Goal: Check status: Check status

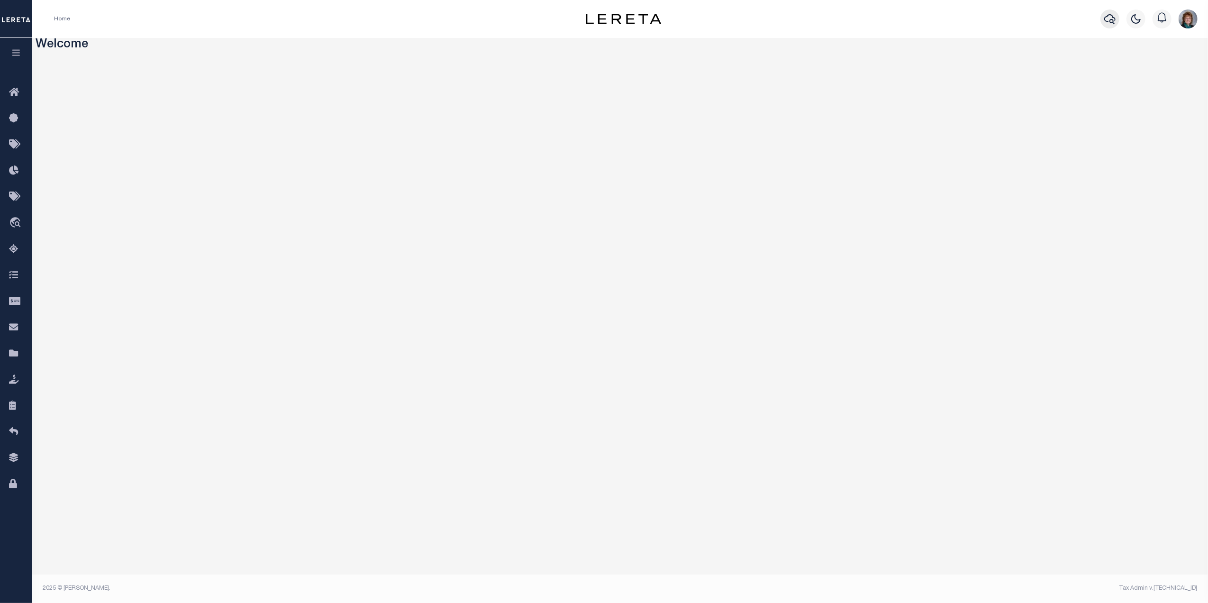
click at [1109, 18] on icon "button" at bounding box center [1109, 18] width 11 height 11
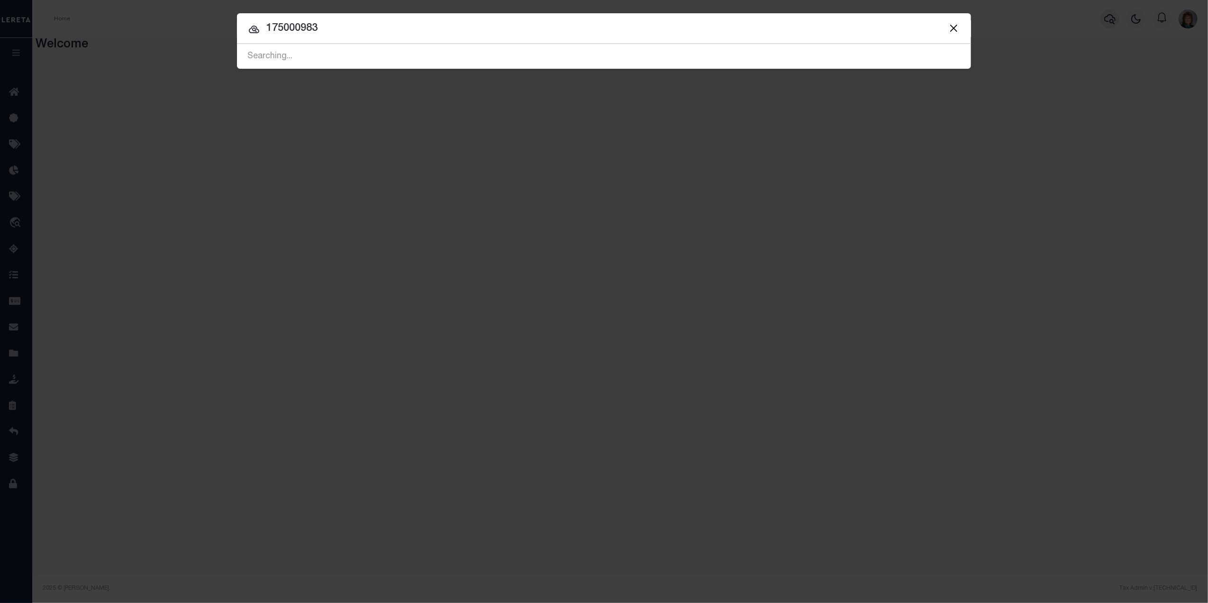
type input "175000983"
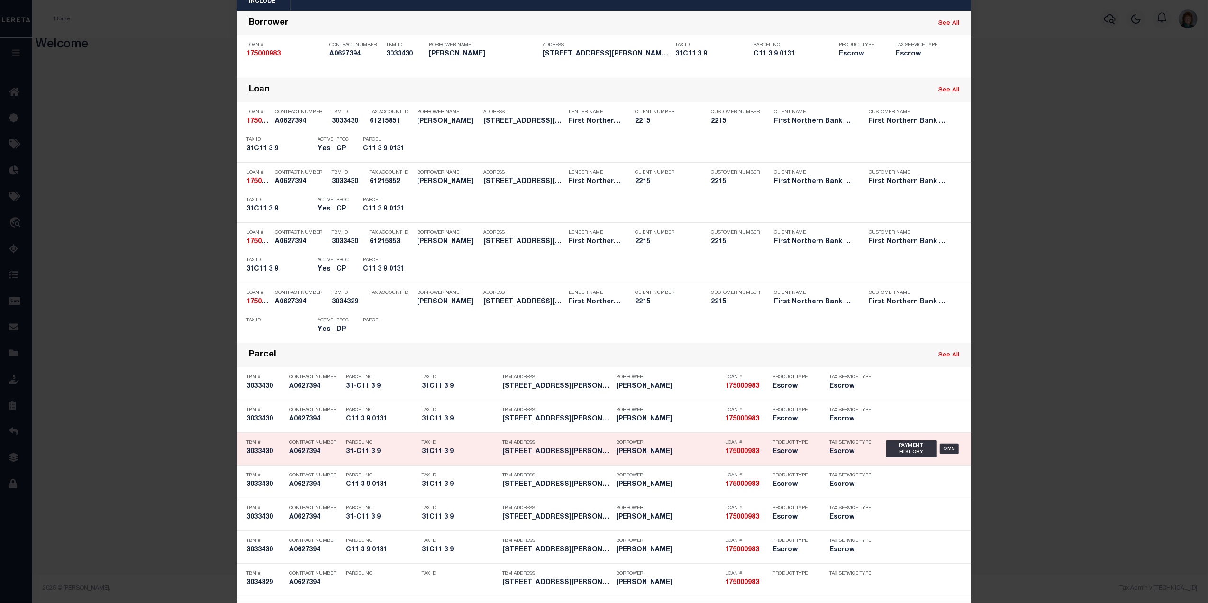
scroll to position [29, 0]
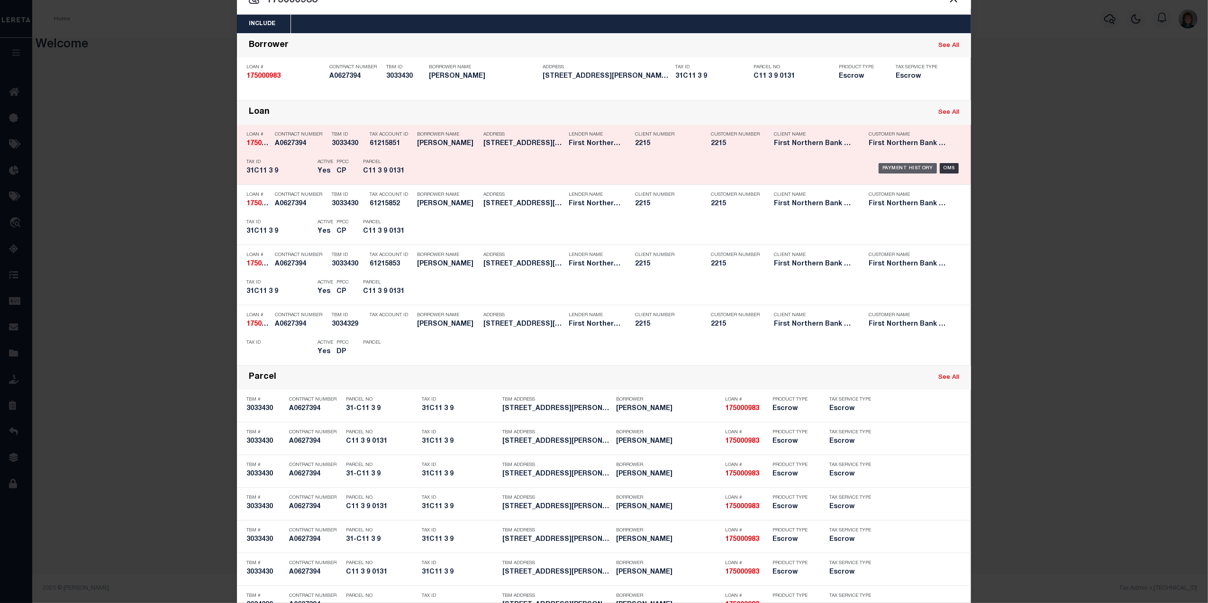
click at [892, 164] on div "Payment History" at bounding box center [907, 168] width 58 height 10
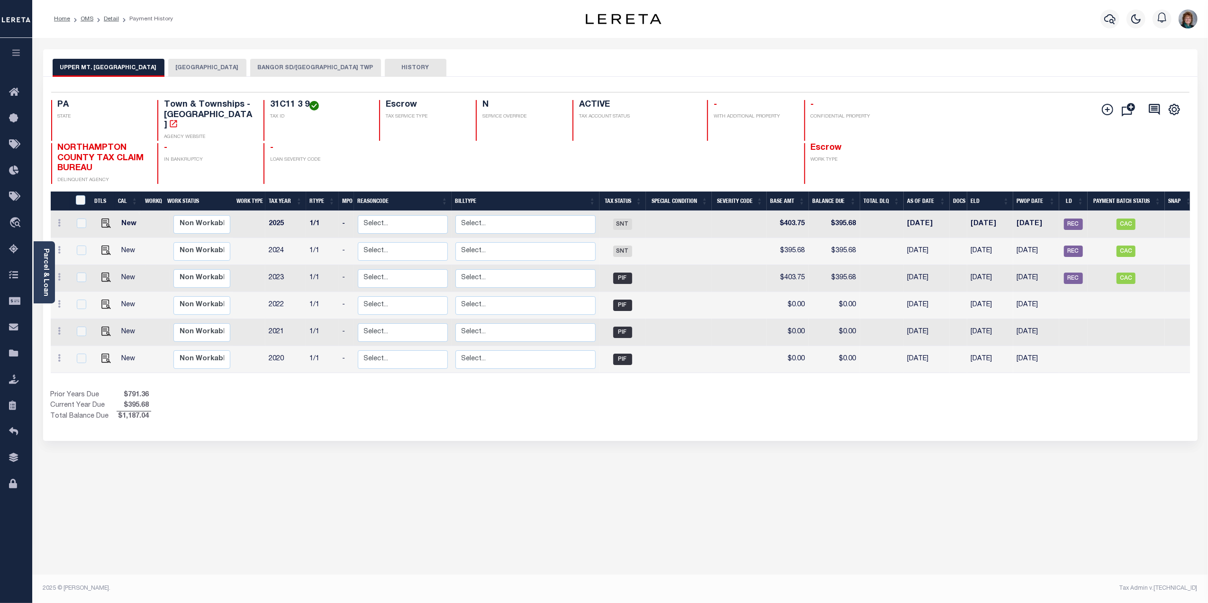
click at [321, 59] on button "BANGOR SD/UPPER MT BETHEL TWP" at bounding box center [315, 68] width 131 height 18
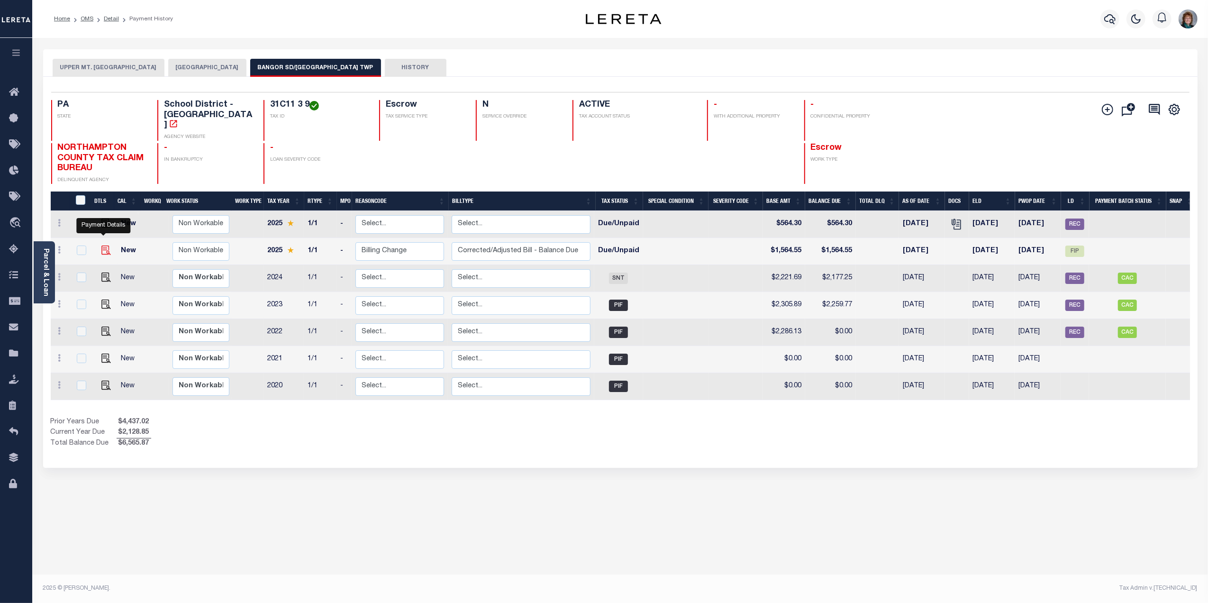
click at [107, 245] on img "" at bounding box center [105, 249] width 9 height 9
checkbox input "true"
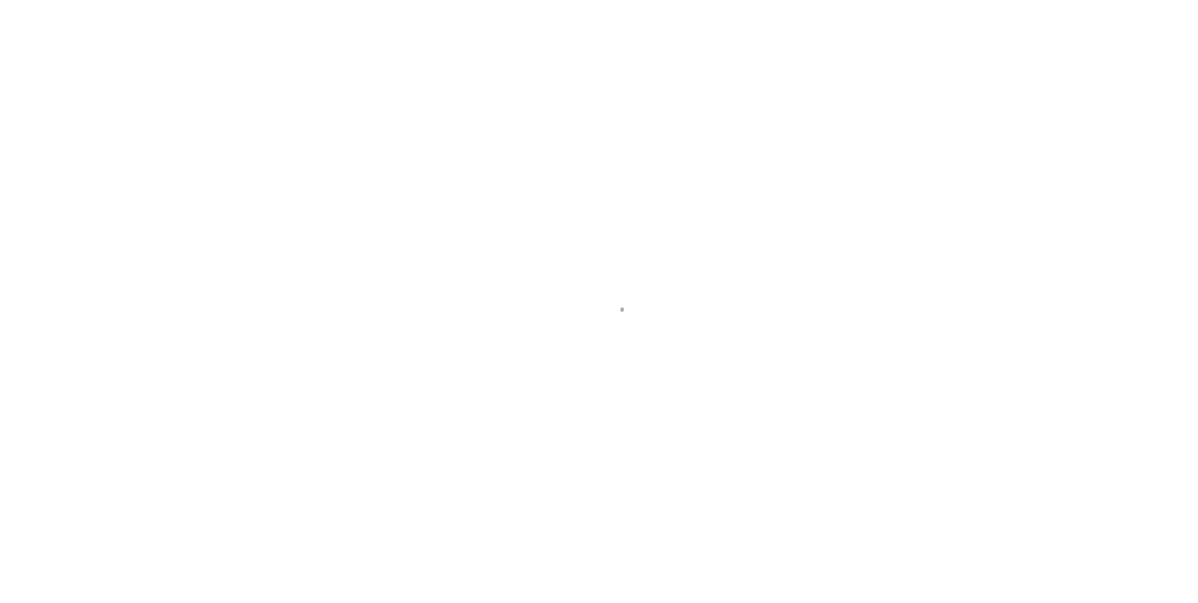
select select "DUE"
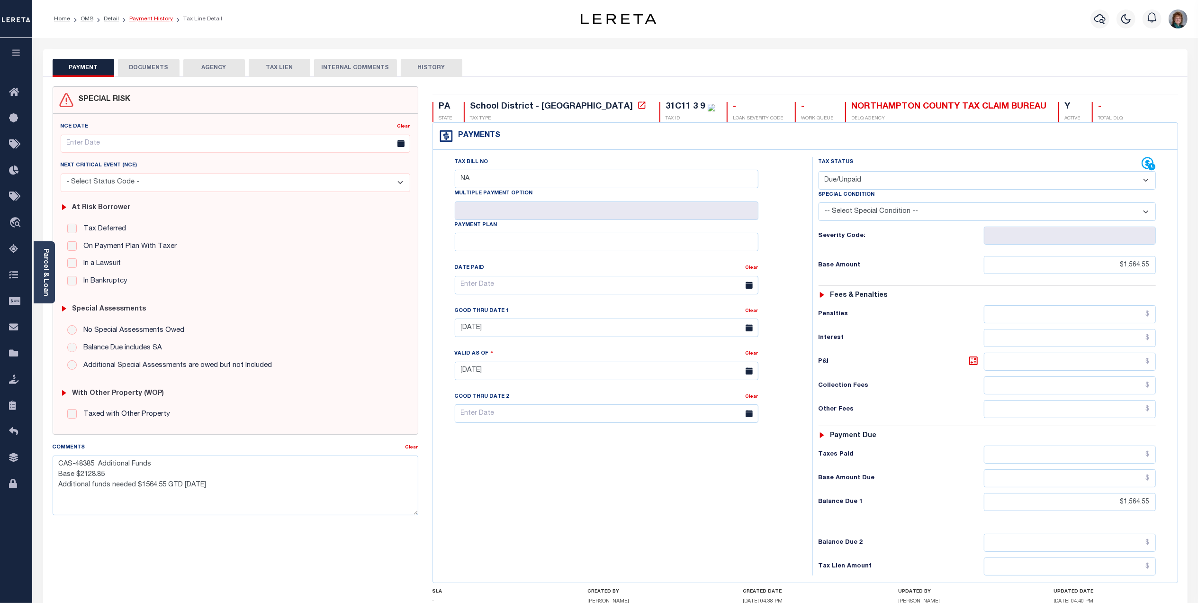
click at [153, 19] on link "Payment History" at bounding box center [151, 19] width 44 height 6
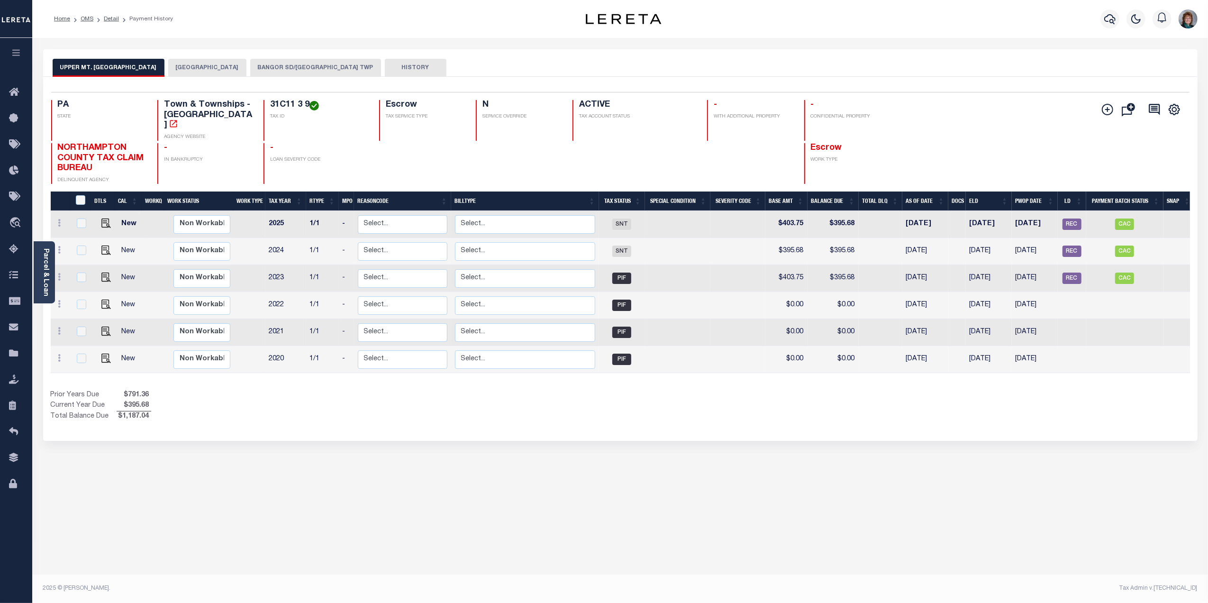
click at [350, 65] on button "BANGOR SD/UPPER MT BETHEL TWP" at bounding box center [315, 68] width 131 height 18
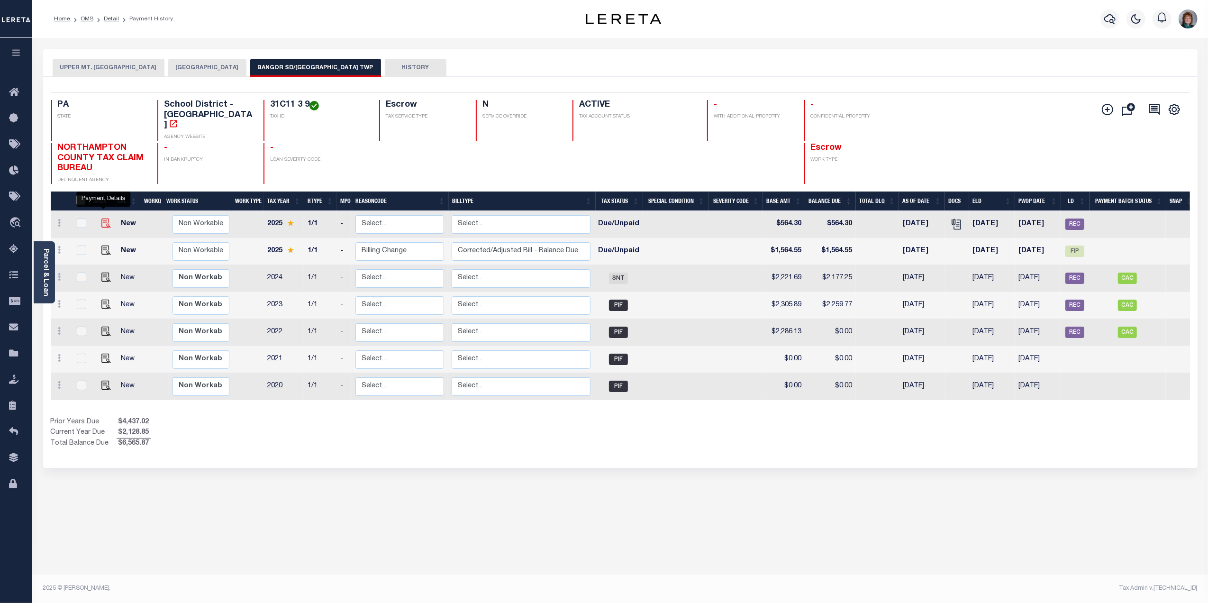
click at [105, 218] on img "" at bounding box center [105, 222] width 9 height 9
checkbox input "true"
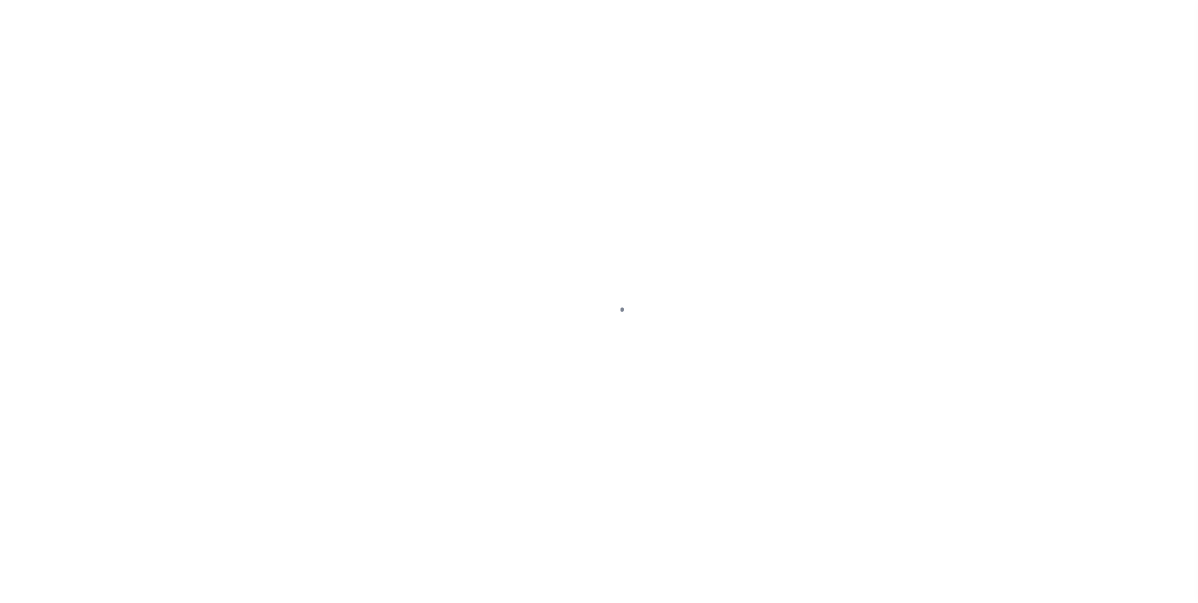
select select "DUE"
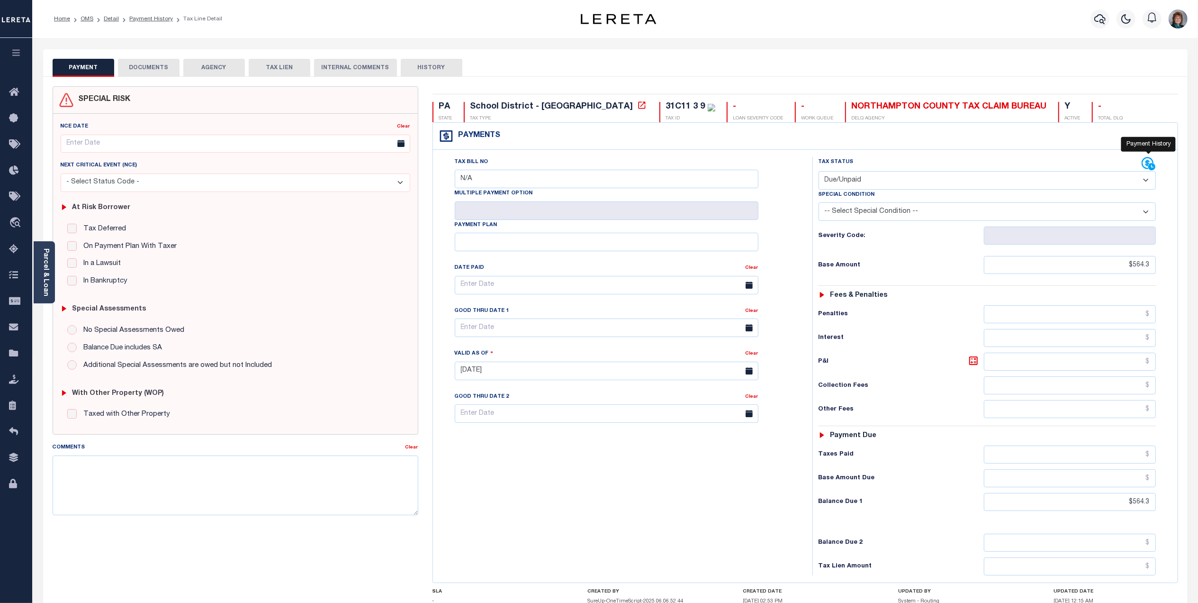
click at [1143, 165] on icon at bounding box center [1149, 164] width 14 height 14
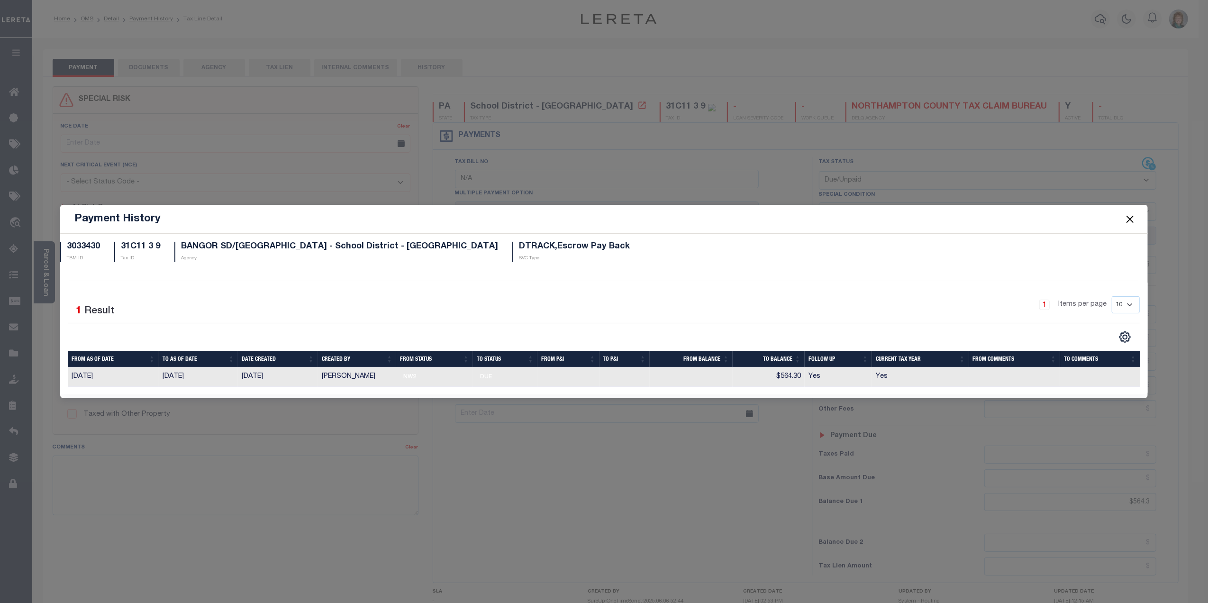
click at [1125, 220] on button "Close" at bounding box center [1129, 219] width 12 height 12
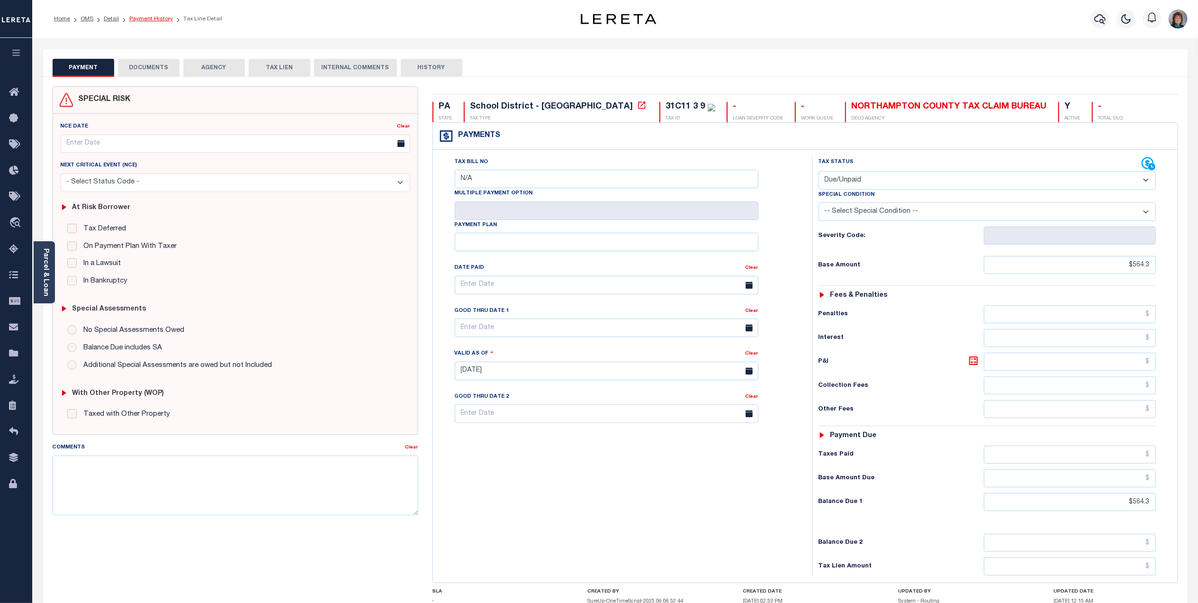
click at [150, 20] on link "Payment History" at bounding box center [151, 19] width 44 height 6
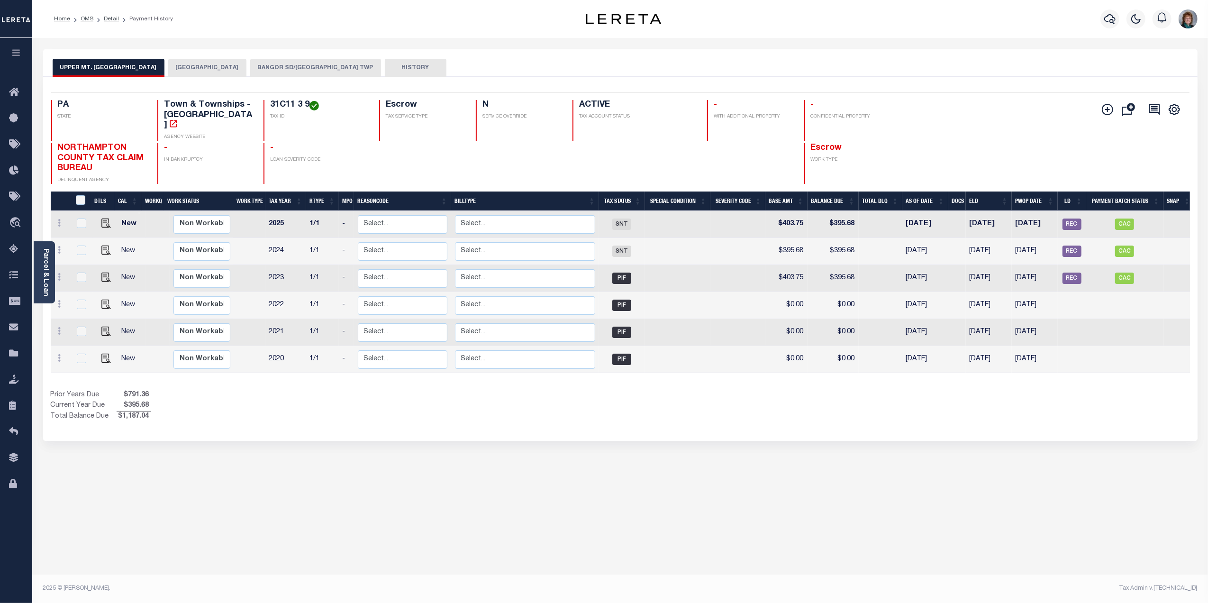
click at [311, 63] on button "BANGOR SD/UPPER MT BETHEL TWP" at bounding box center [315, 68] width 131 height 18
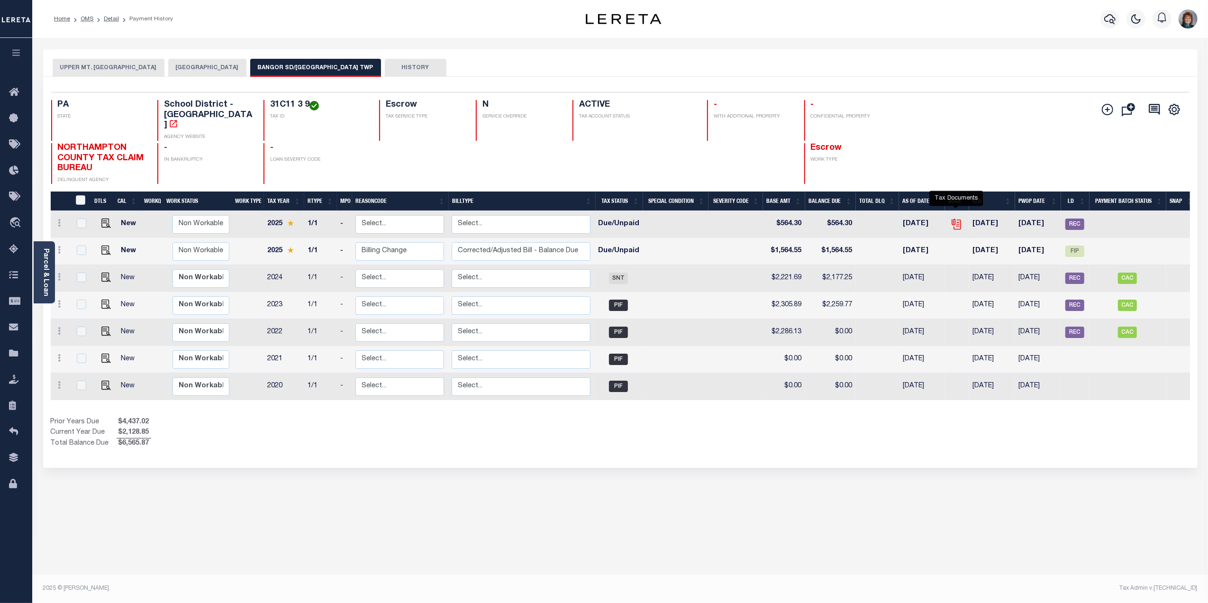
click at [956, 218] on icon "" at bounding box center [956, 224] width 12 height 12
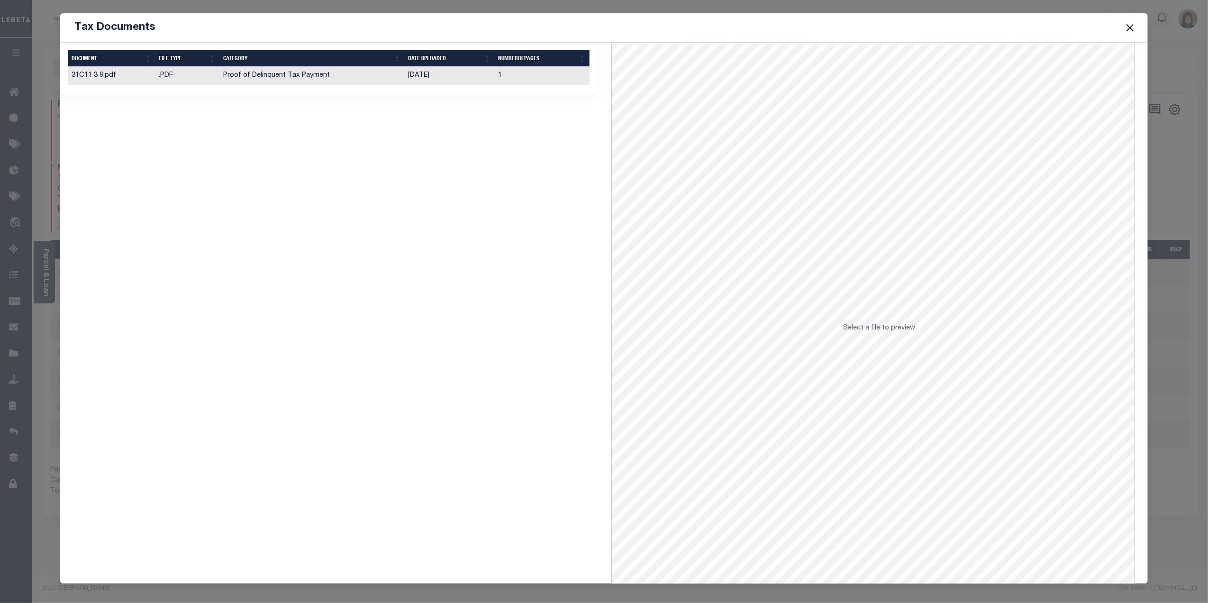
click at [220, 74] on td "Proof of Delinquent Tax Payment" at bounding box center [311, 76] width 185 height 18
click at [1128, 25] on button "Close" at bounding box center [1129, 27] width 12 height 12
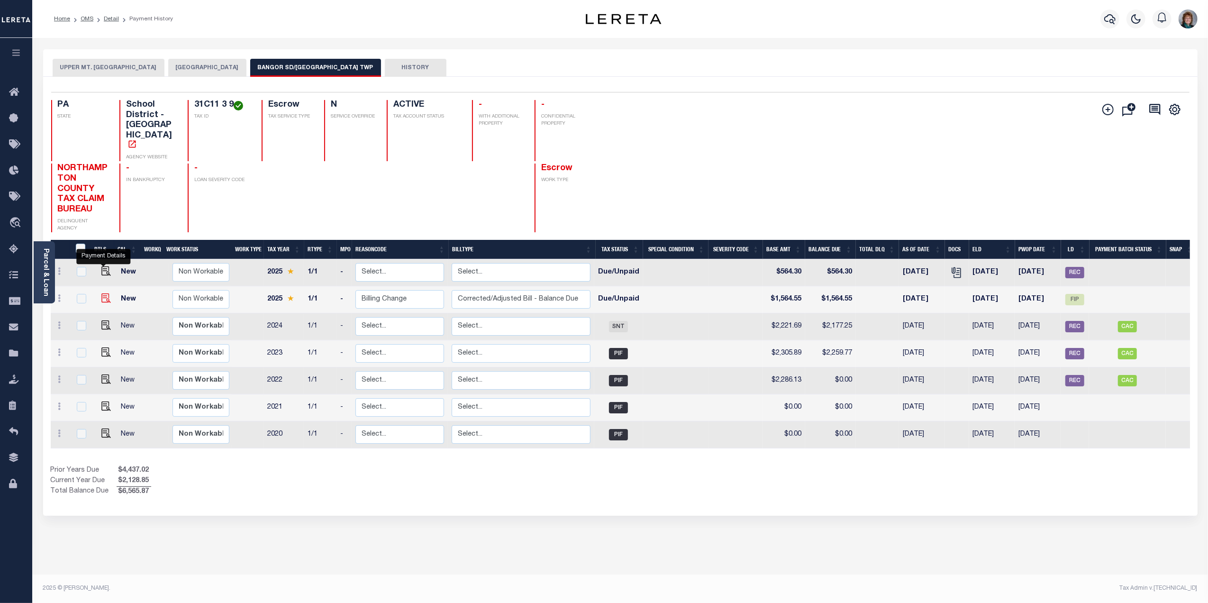
click at [104, 293] on img "" at bounding box center [105, 297] width 9 height 9
checkbox input "true"
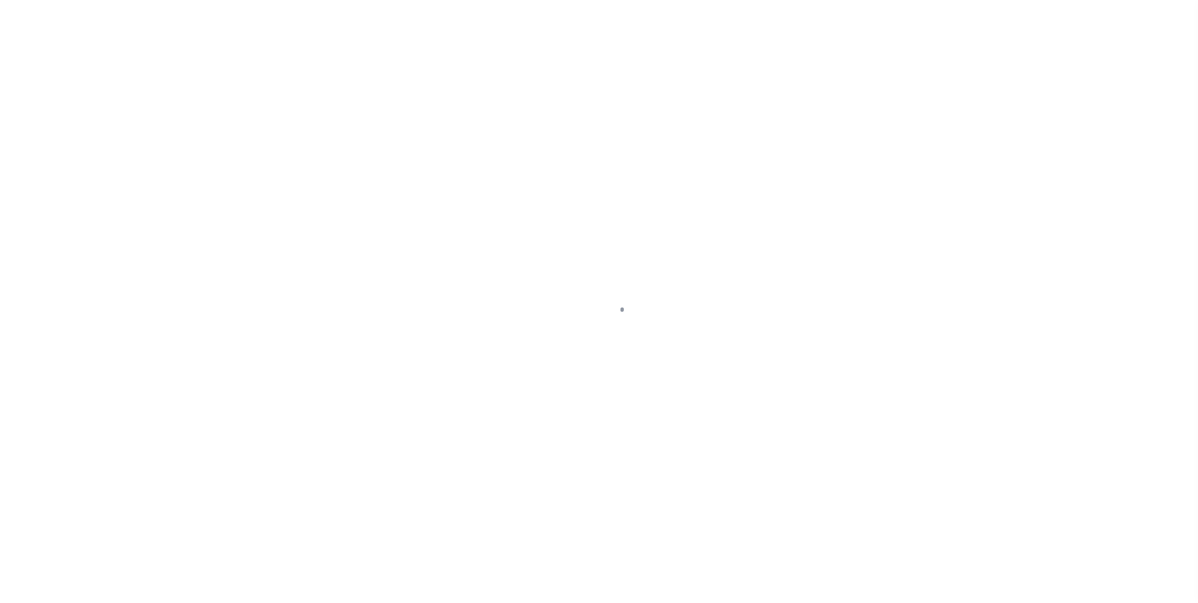
select select "DUE"
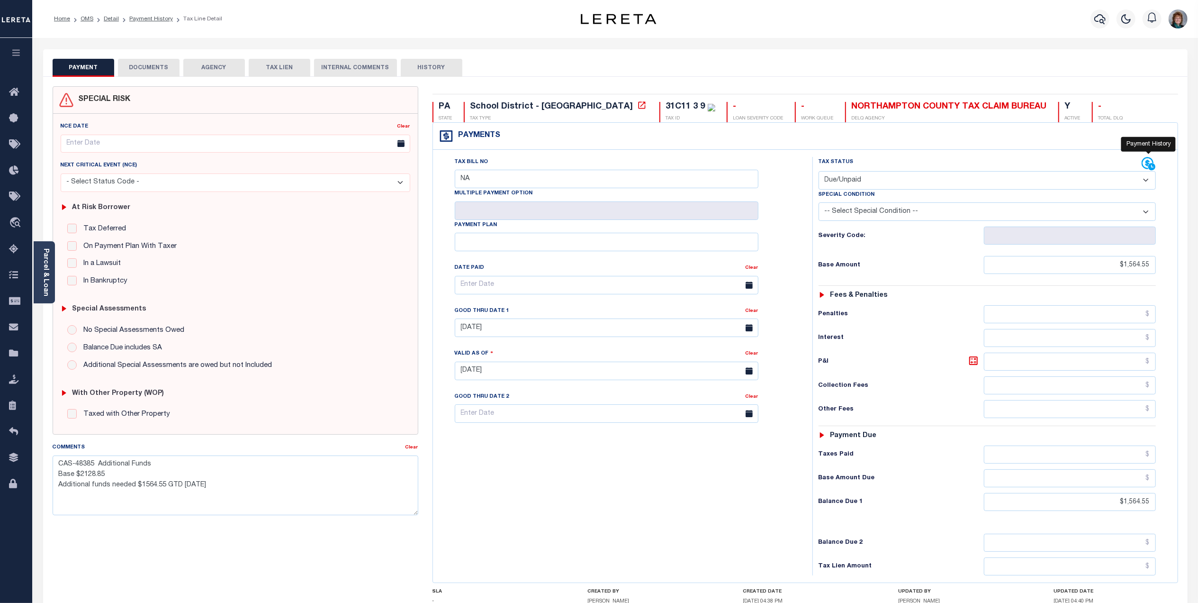
click at [1146, 162] on icon at bounding box center [1148, 163] width 12 height 12
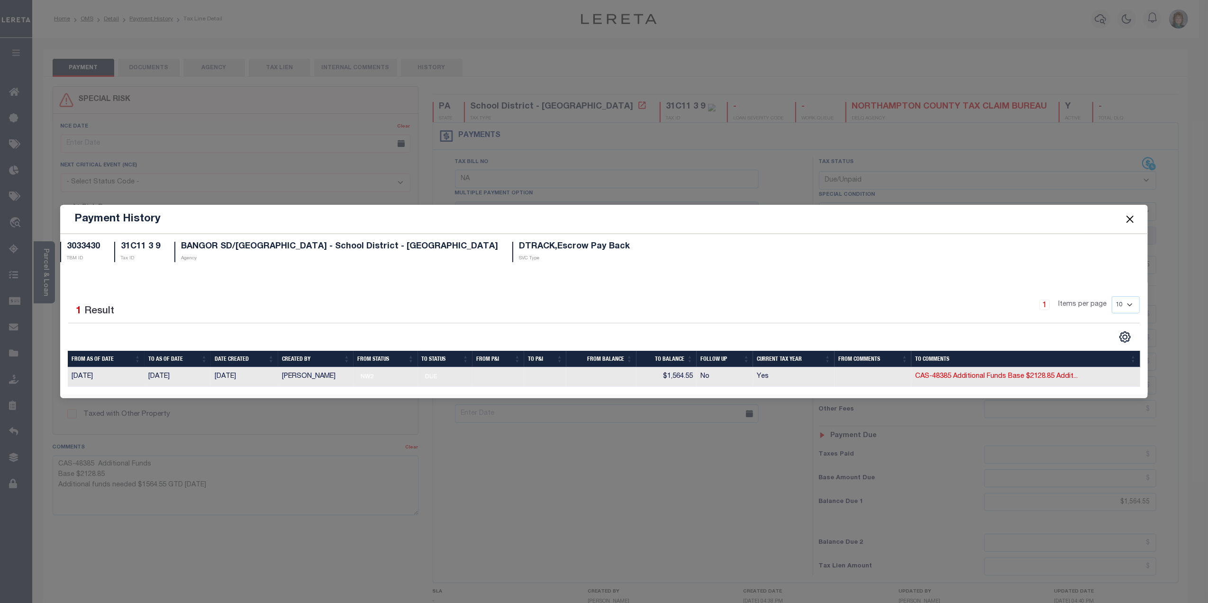
click at [1126, 214] on button "Close" at bounding box center [1129, 219] width 12 height 12
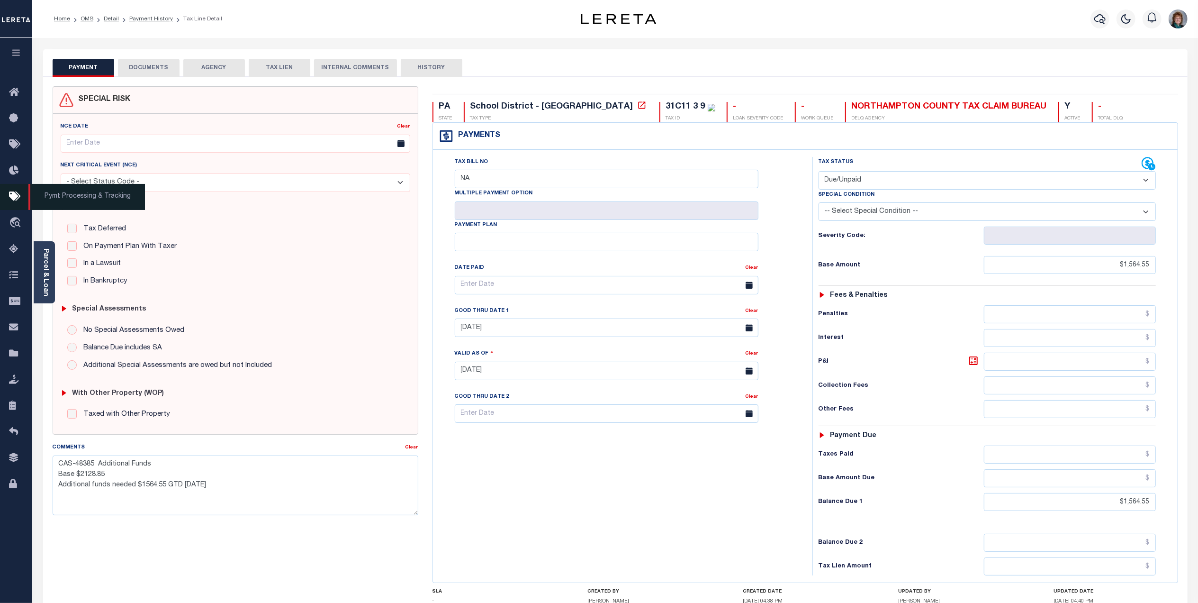
click at [12, 199] on icon at bounding box center [16, 197] width 15 height 12
